Goal: Transaction & Acquisition: Purchase product/service

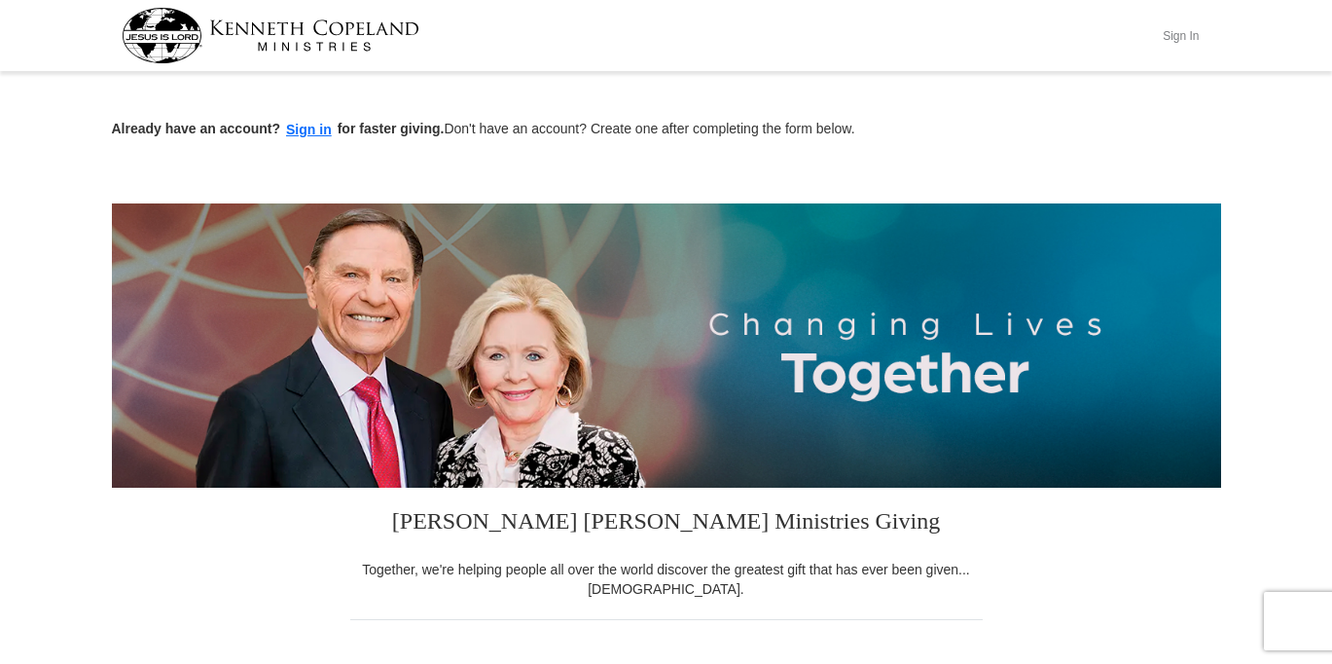
click at [1173, 34] on button "Sign In" at bounding box center [1181, 35] width 58 height 30
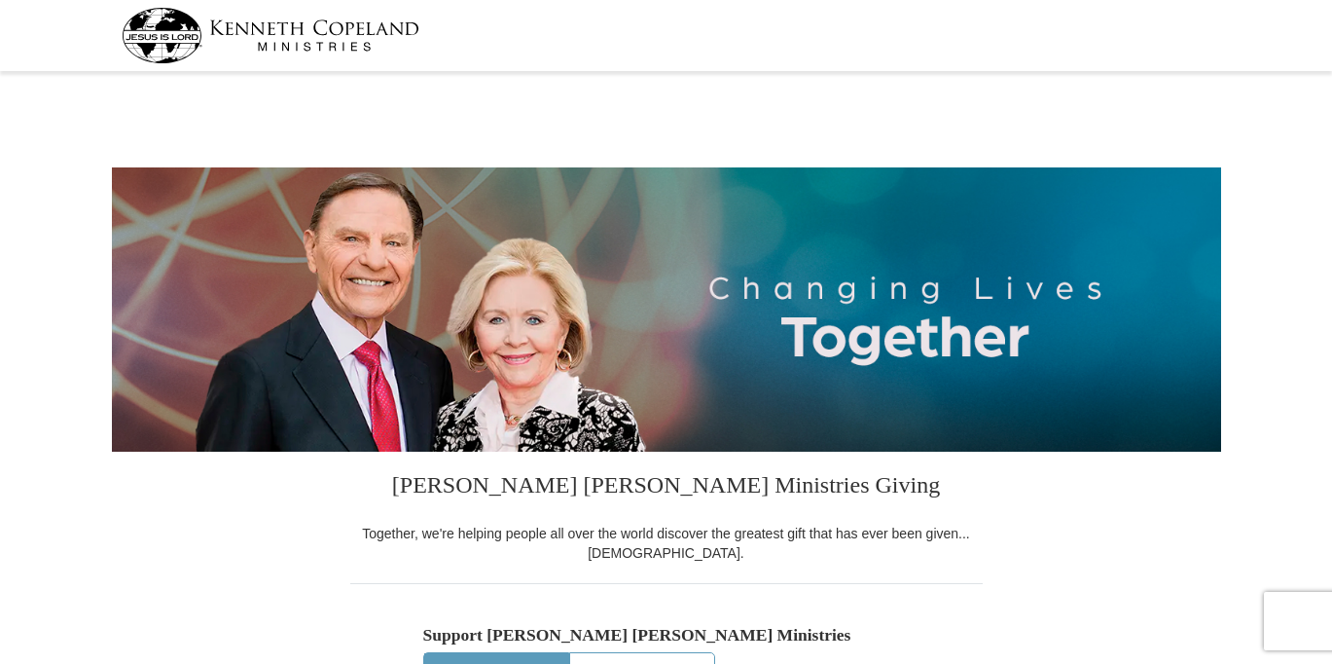
select select "SC"
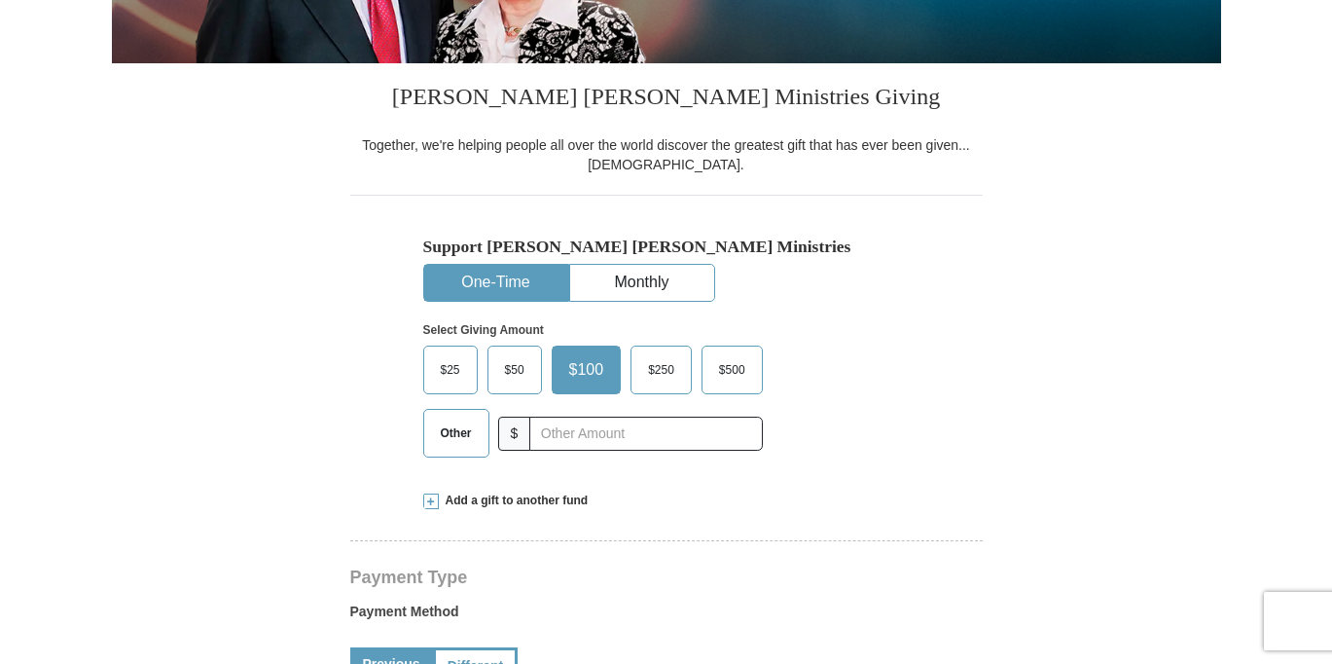
scroll to position [389, 0]
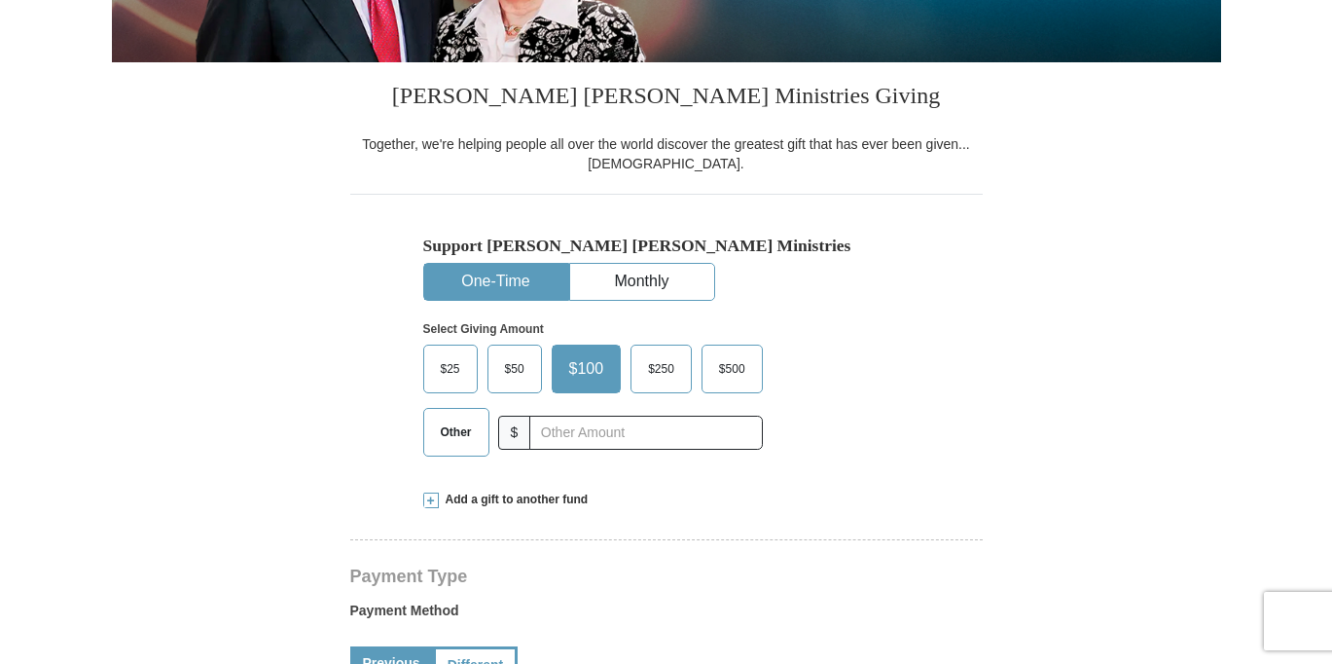
click at [513, 372] on span "$50" at bounding box center [514, 368] width 39 height 29
click at [0, 0] on input "$50" at bounding box center [0, 0] width 0 height 0
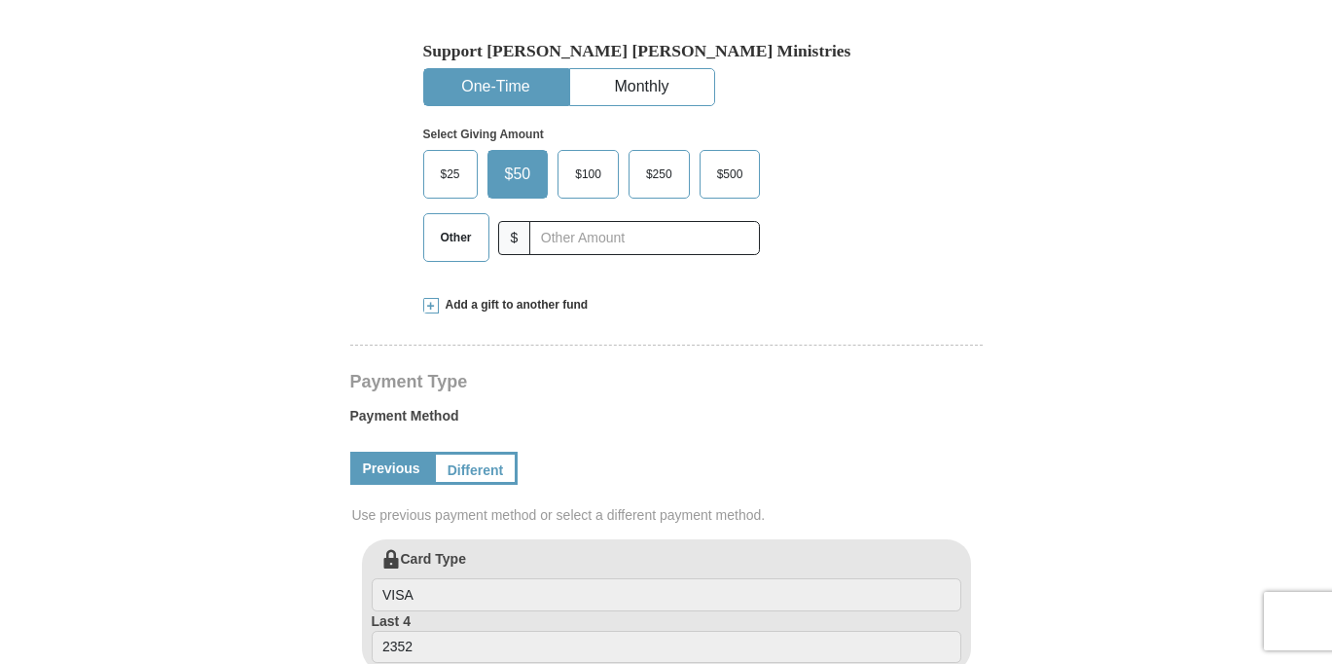
scroll to position [681, 0]
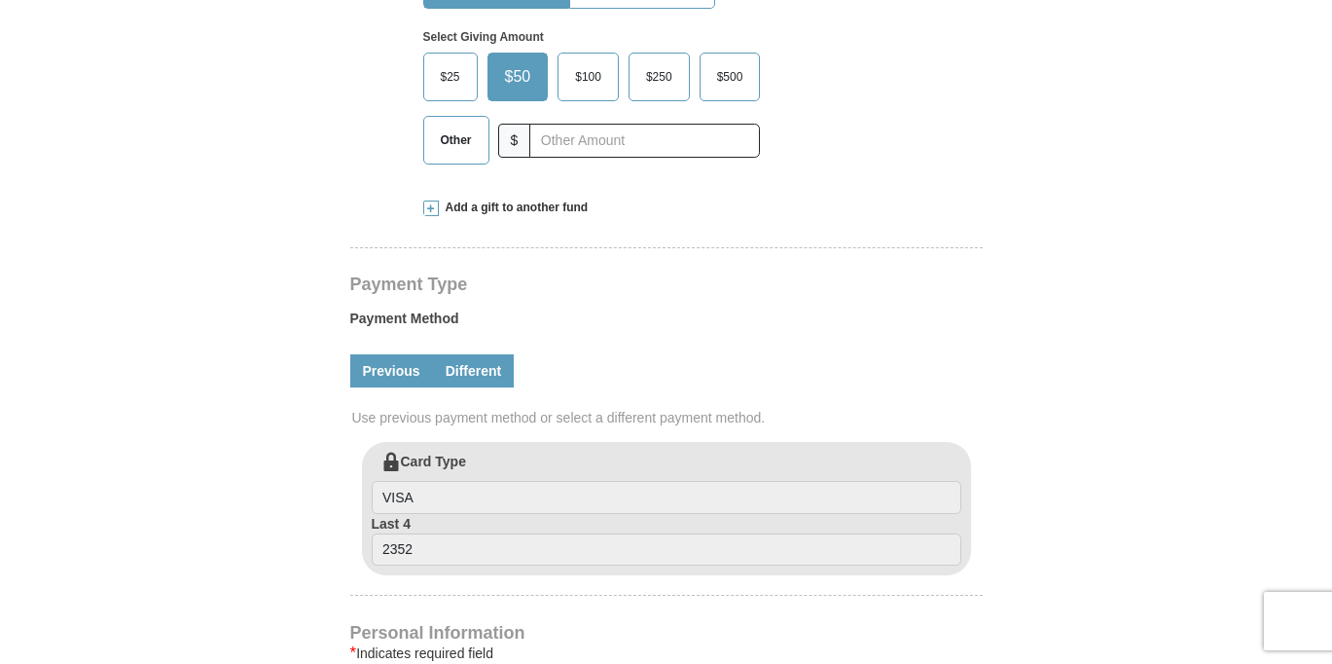
click at [466, 370] on link "Different" at bounding box center [474, 370] width 82 height 33
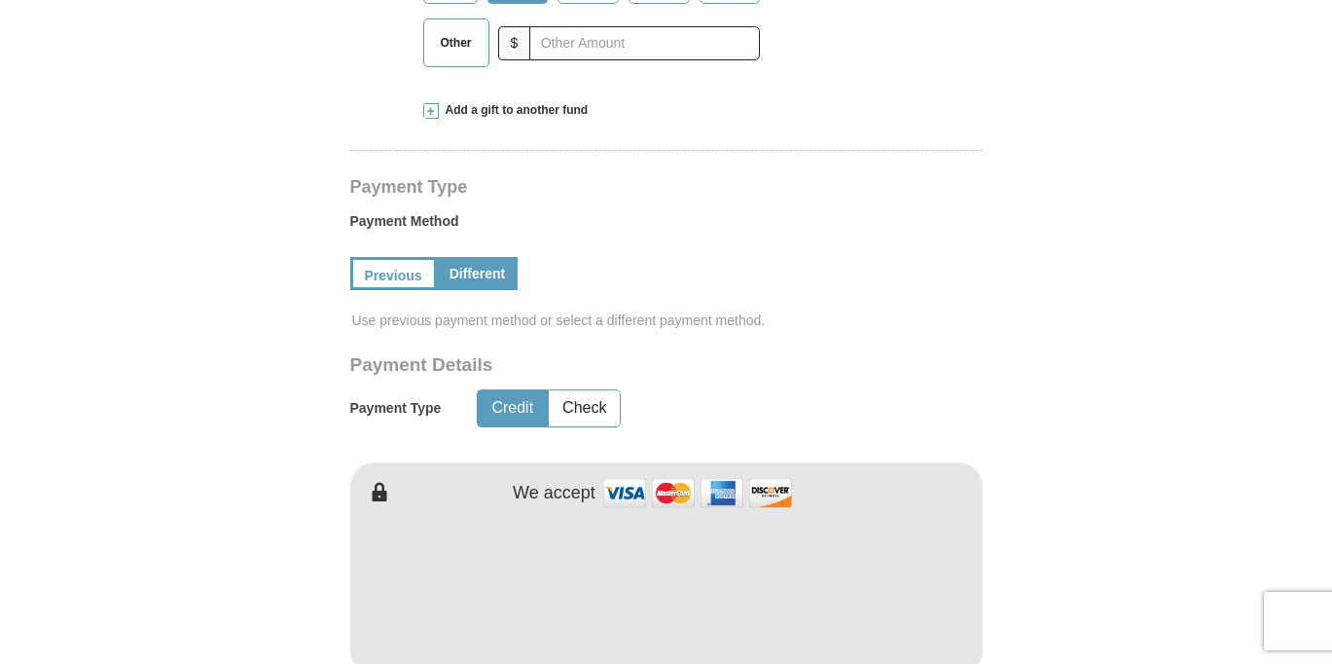
scroll to position [876, 0]
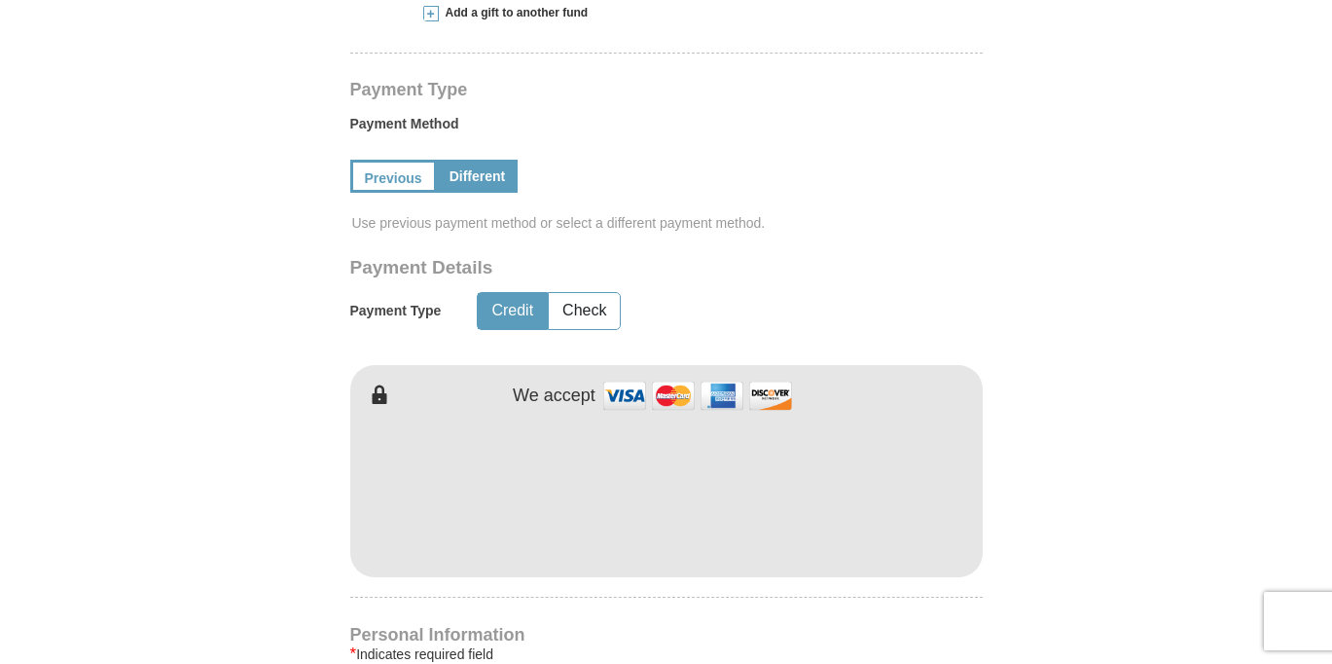
drag, startPoint x: 1088, startPoint y: 509, endPoint x: 1072, endPoint y: 501, distance: 17.4
click at [1088, 508] on form "[PERSON_NAME] [PERSON_NAME] Ministries Giving Together, we're helping people al…" at bounding box center [666, 348] width 1109 height 2292
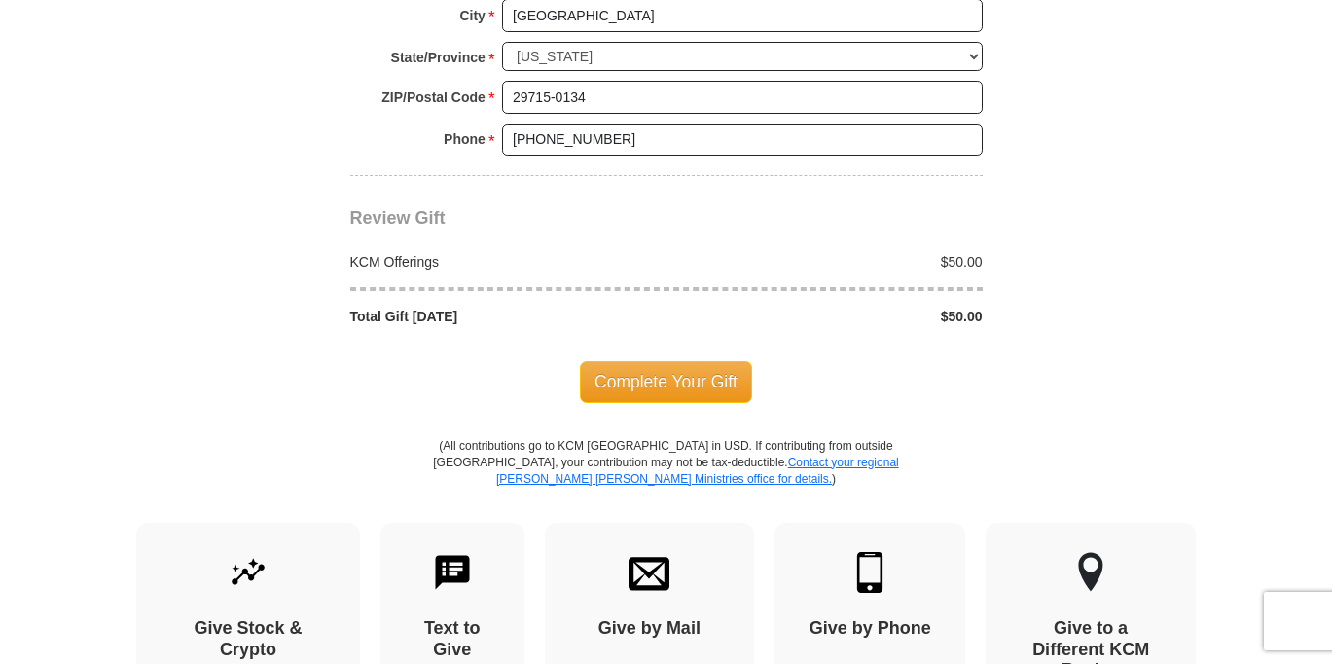
scroll to position [1849, 0]
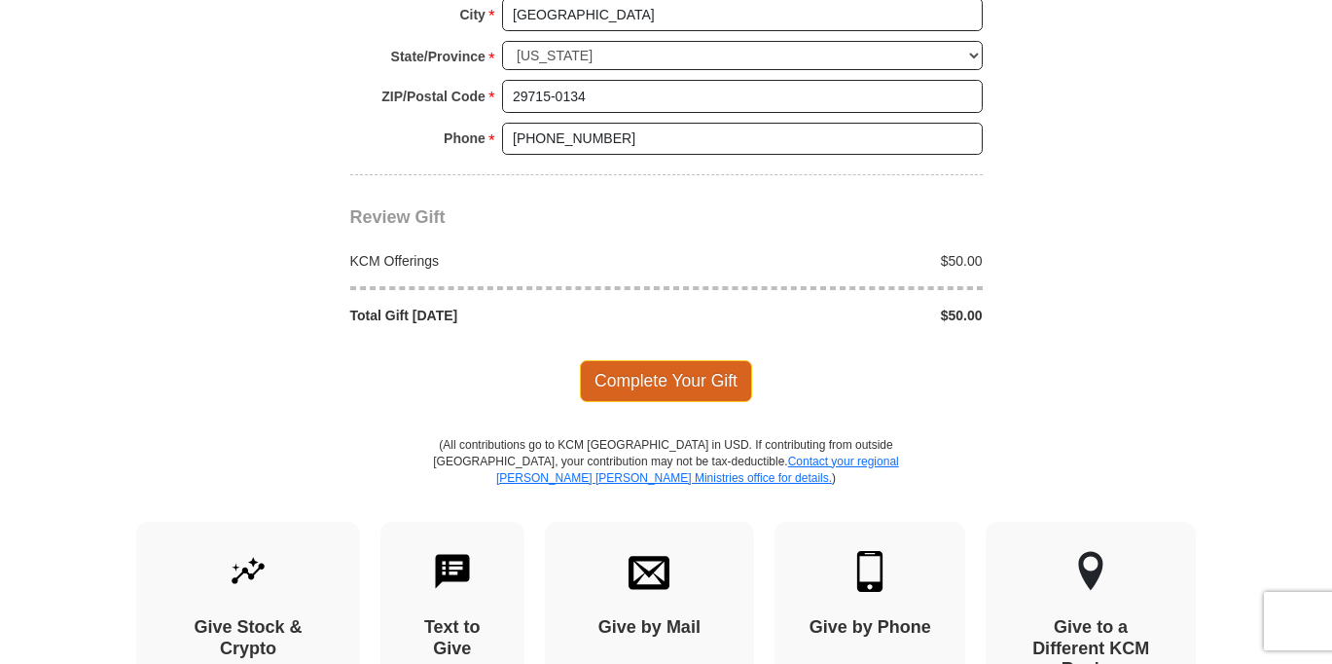
click at [662, 384] on span "Complete Your Gift" at bounding box center [666, 380] width 172 height 41
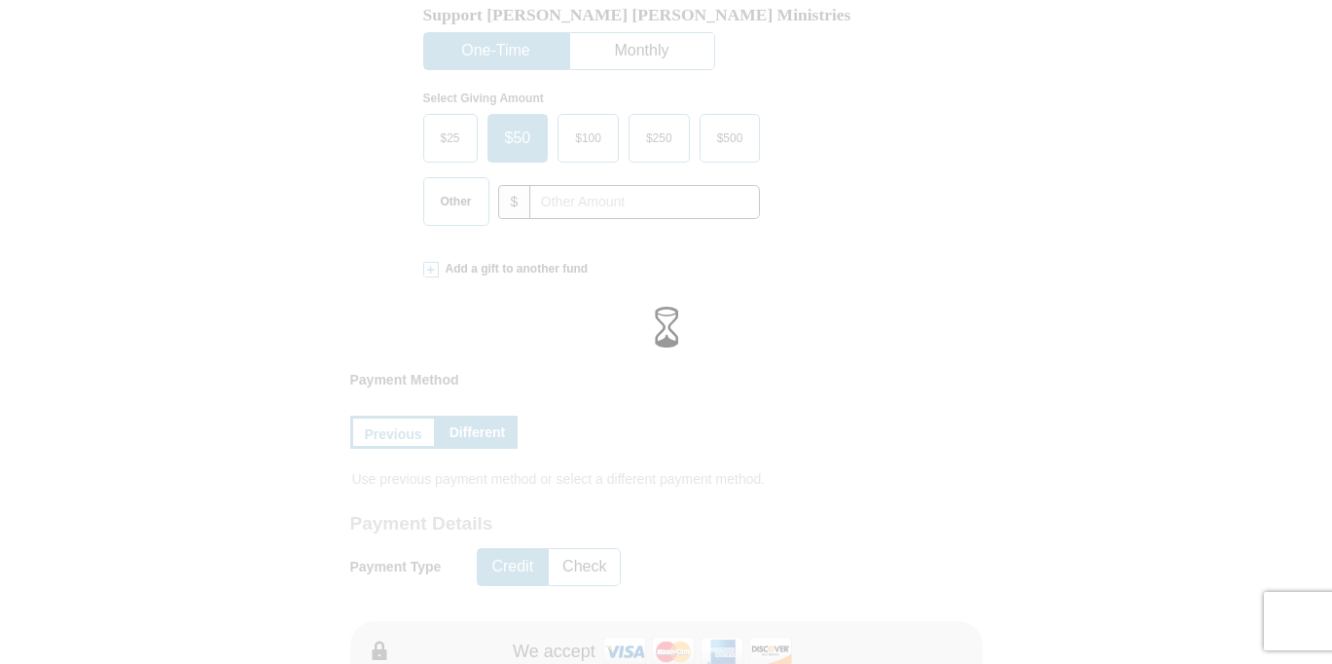
scroll to position [766, 0]
